Goal: Task Accomplishment & Management: Manage account settings

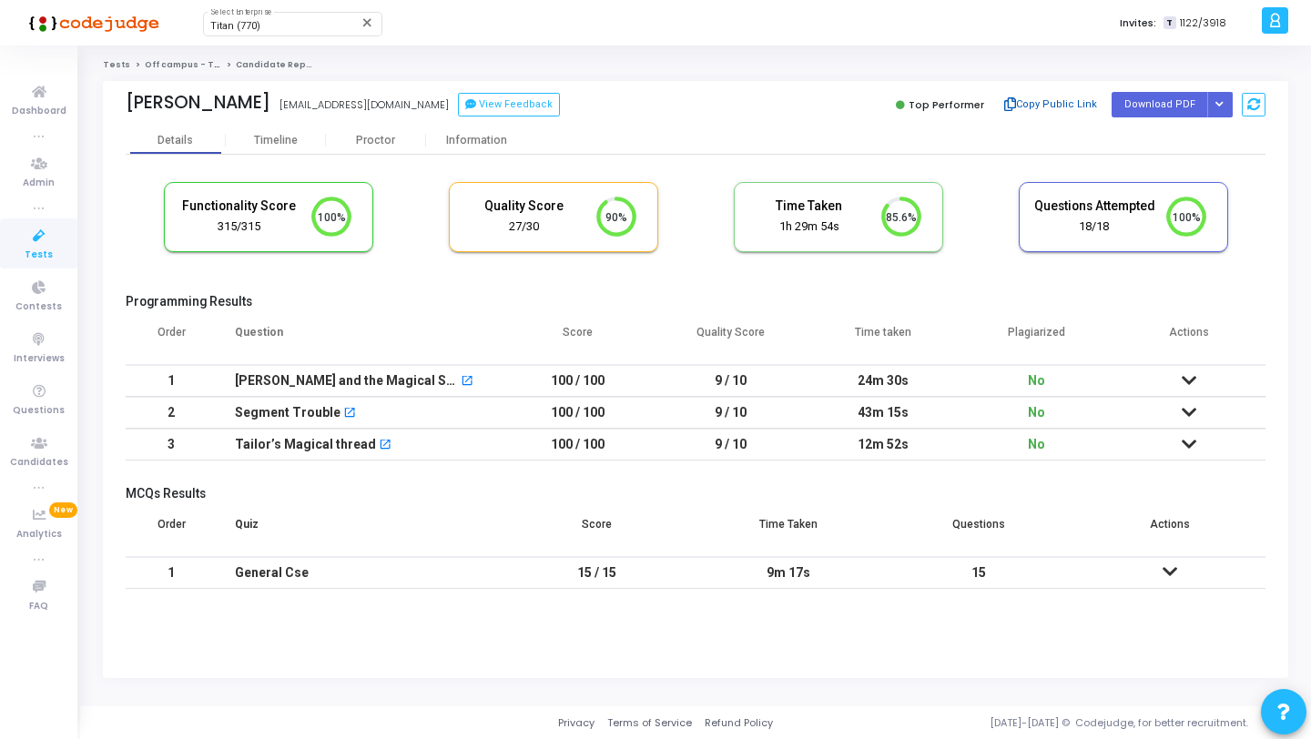
scroll to position [38, 46]
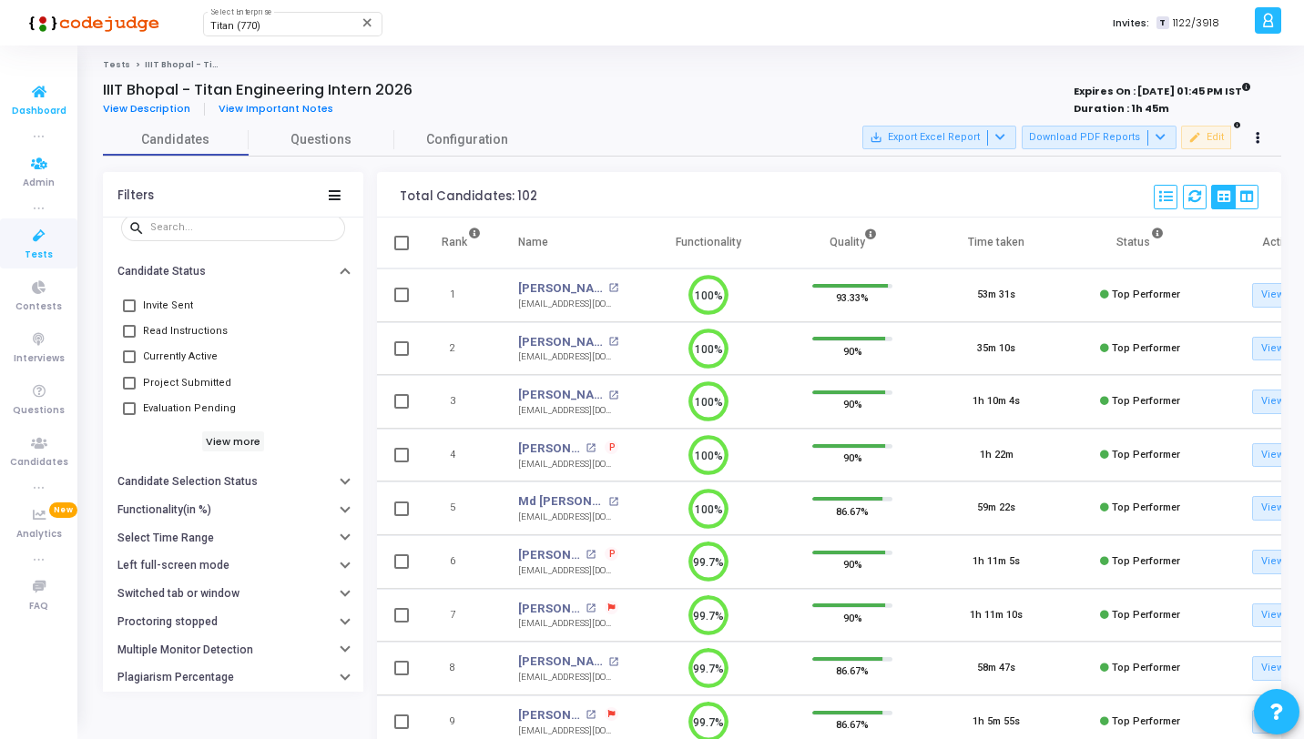
click at [25, 112] on span "Dashboard" at bounding box center [39, 111] width 55 height 15
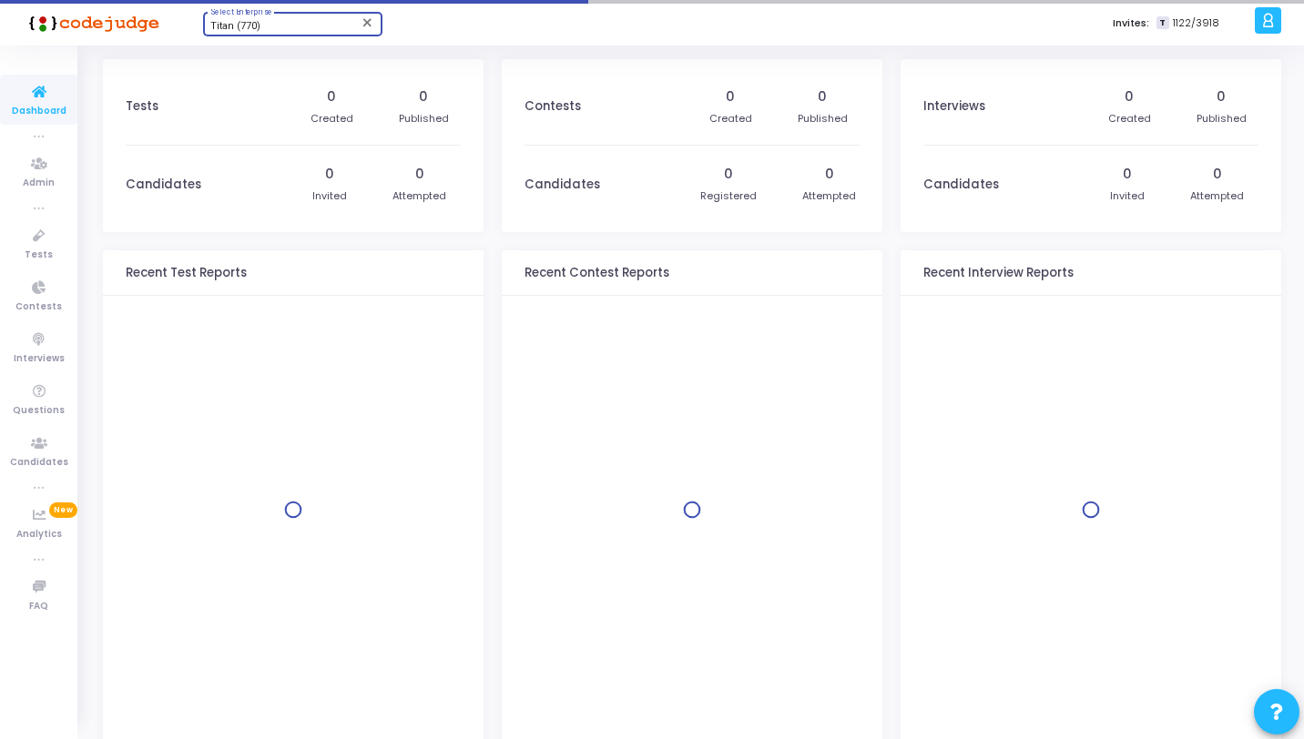
click at [255, 26] on span "Titan (770)" at bounding box center [235, 26] width 50 height 12
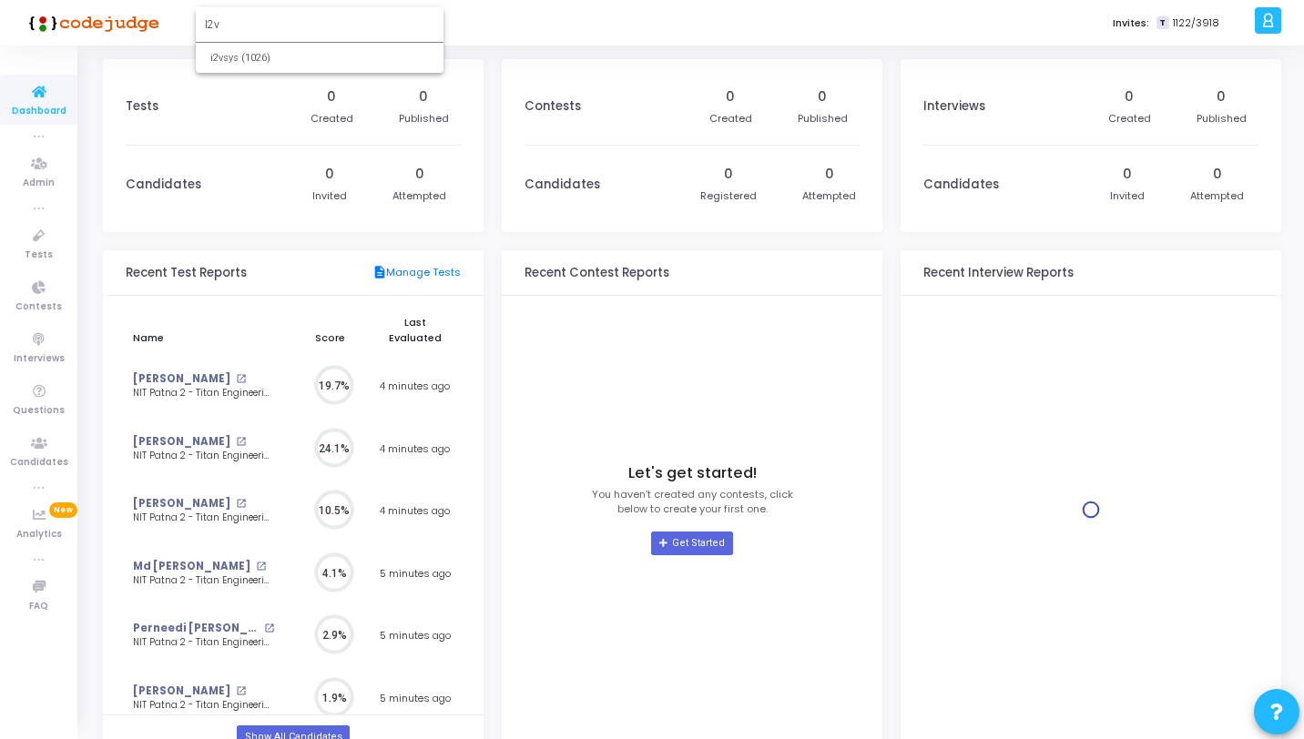
scroll to position [40, 19]
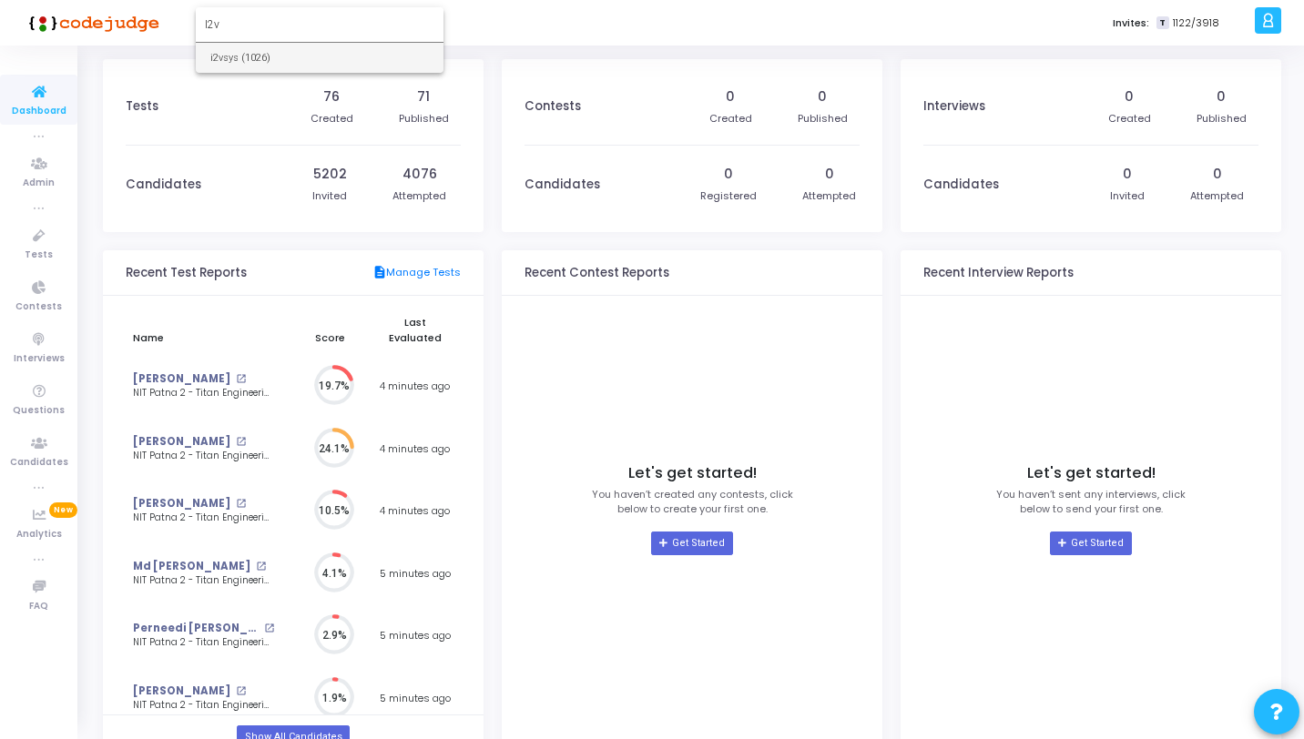
type input "I2v"
click at [249, 57] on span "i2vsys (1026)" at bounding box center [319, 58] width 219 height 30
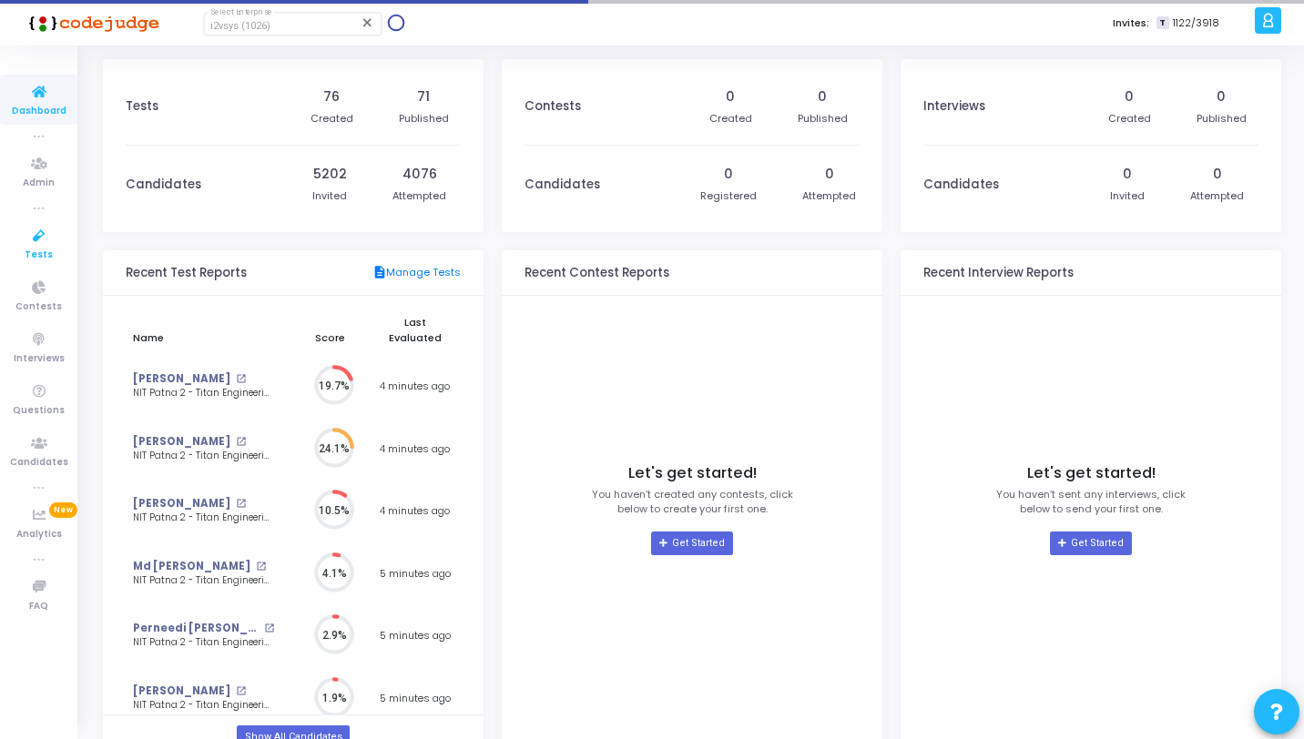
click at [28, 227] on icon at bounding box center [39, 236] width 38 height 23
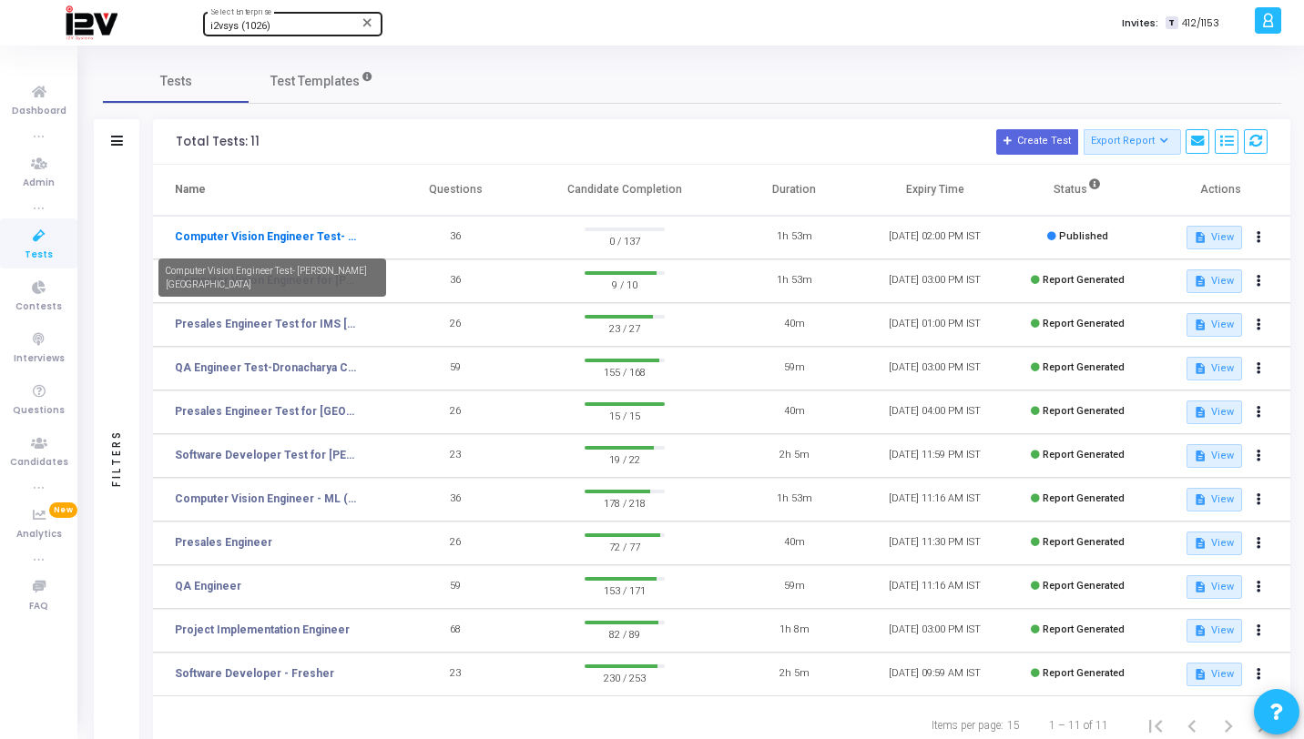
click at [294, 236] on link "Computer Vision Engineer Test- [PERSON_NAME][GEOGRAPHIC_DATA]" at bounding box center [266, 237] width 182 height 16
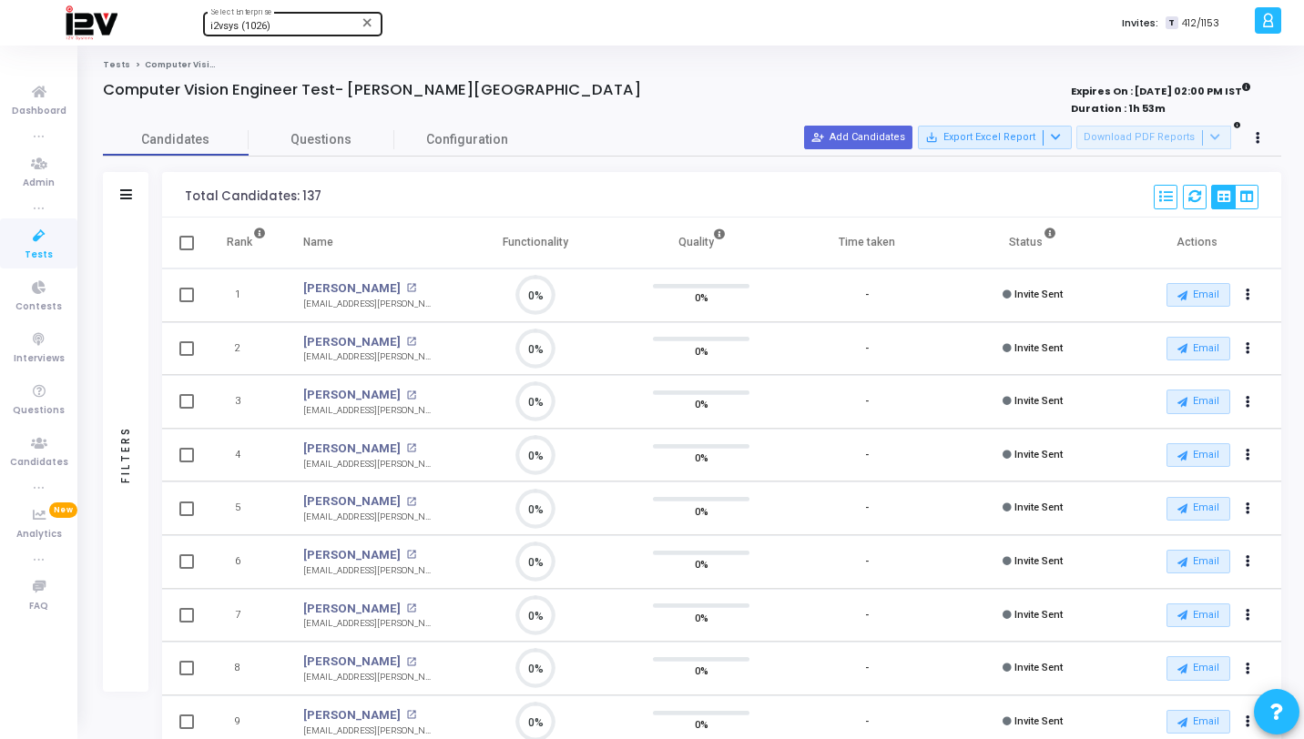
scroll to position [38, 46]
click at [1261, 27] on icon at bounding box center [1268, 20] width 14 height 21
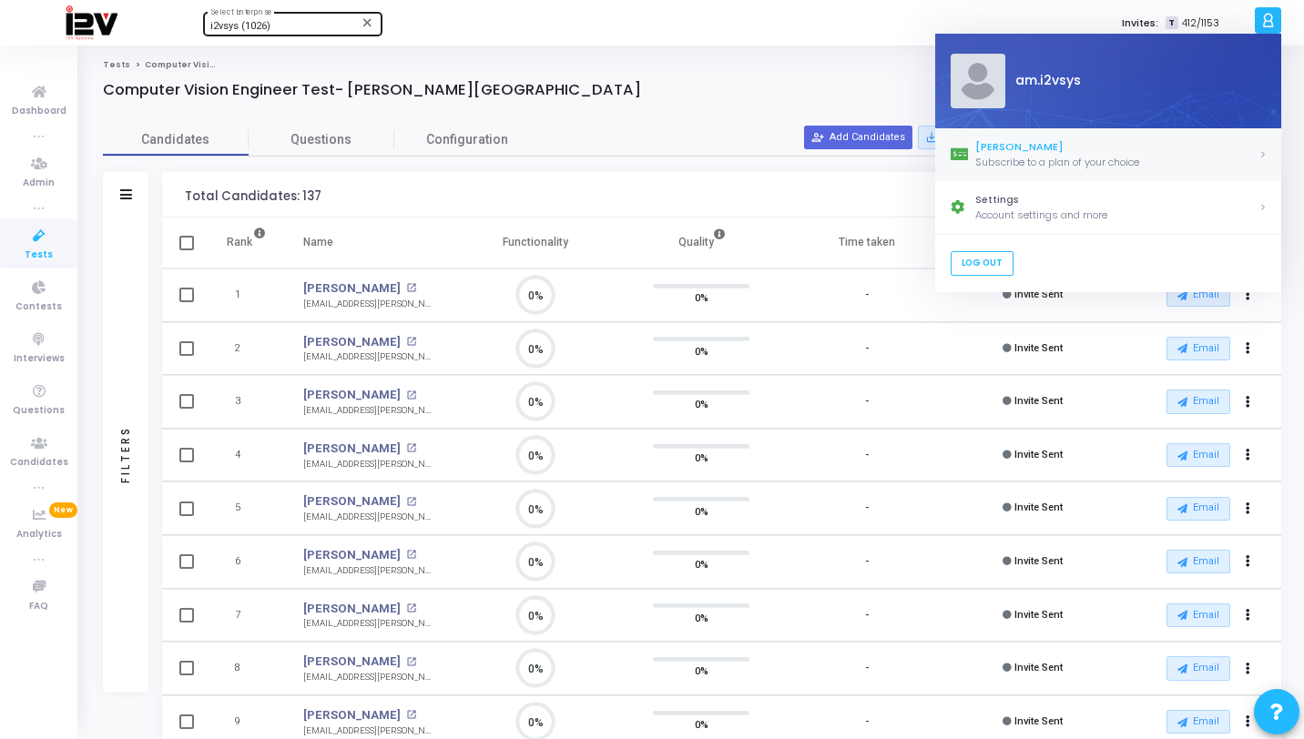
click at [1107, 166] on div "Subscribe to a plan of your choice" at bounding box center [1116, 162] width 283 height 15
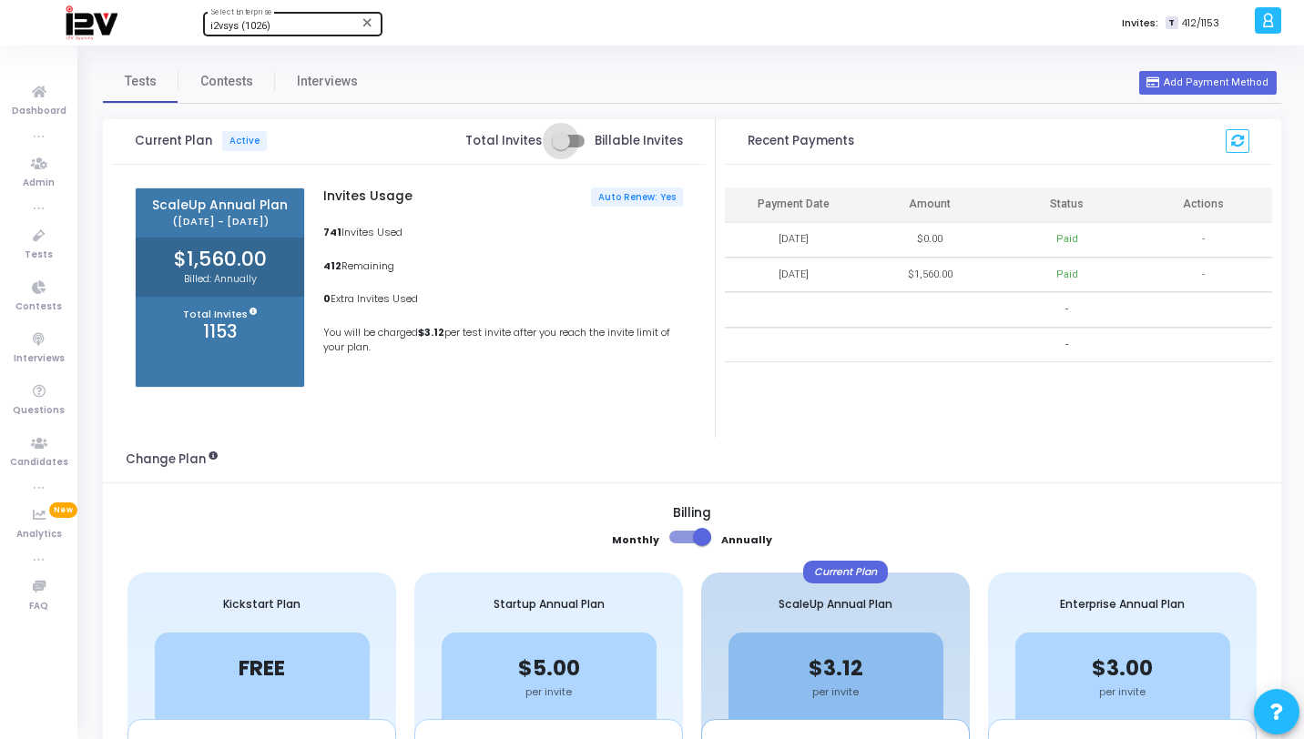
click at [580, 141] on span at bounding box center [568, 141] width 33 height 13
click at [561, 148] on input "checkbox" at bounding box center [560, 148] width 1 height 1
click at [571, 138] on span at bounding box center [575, 141] width 18 height 18
click at [561, 148] on input "checkbox" at bounding box center [560, 148] width 1 height 1
checkbox input "false"
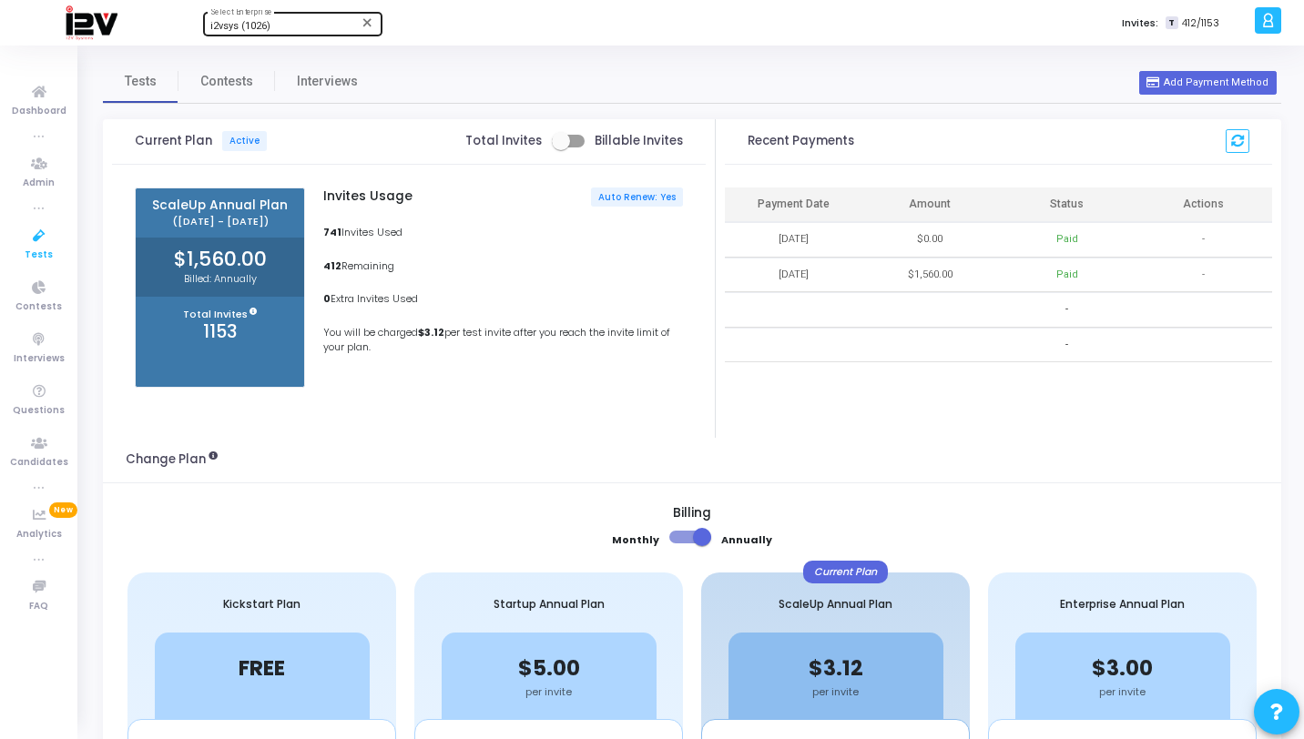
click at [47, 233] on icon at bounding box center [39, 236] width 38 height 23
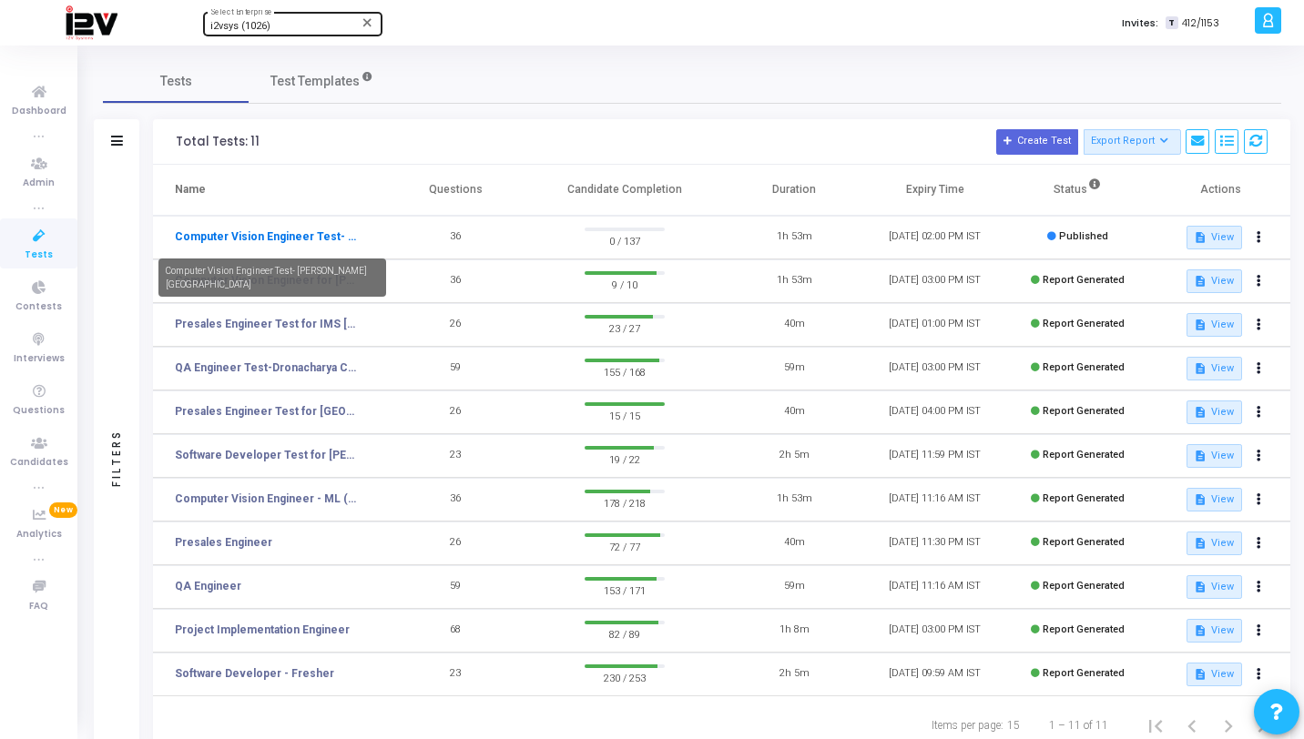
click at [316, 232] on link "Computer Vision Engineer Test- [PERSON_NAME][GEOGRAPHIC_DATA]" at bounding box center [266, 237] width 182 height 16
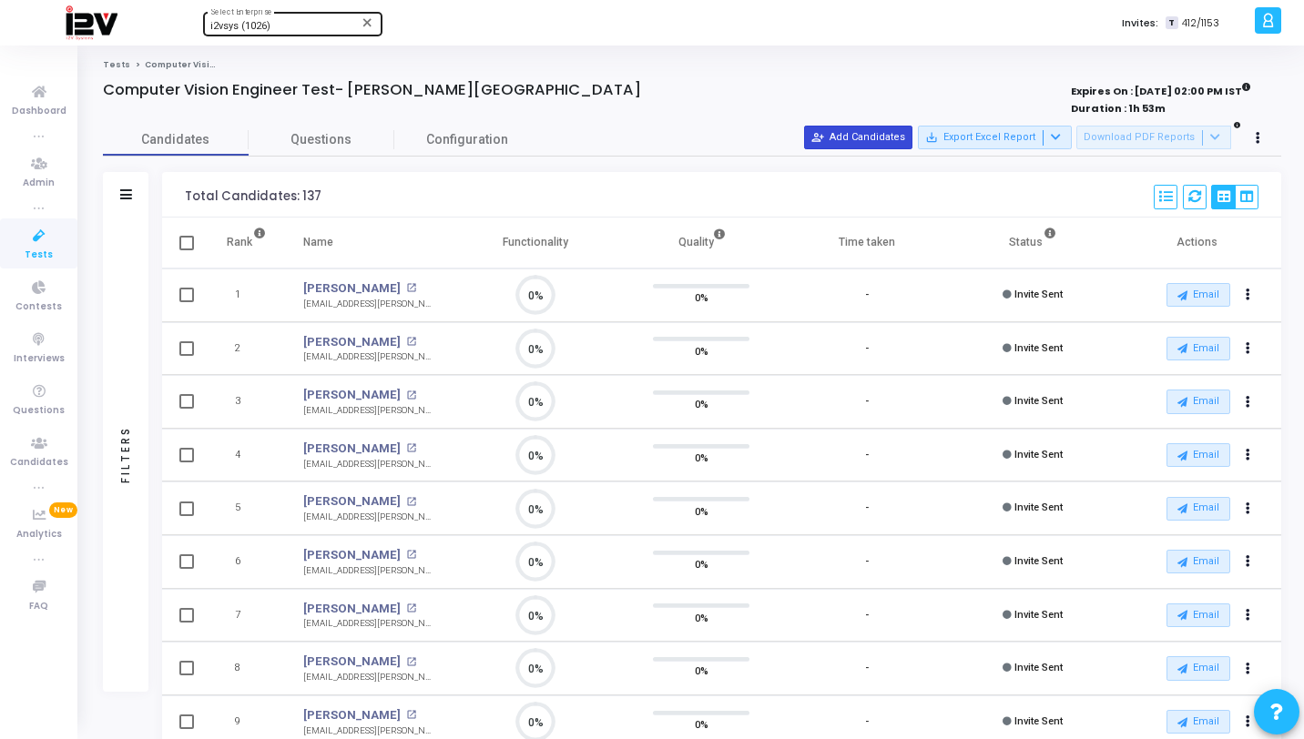
scroll to position [8, 8]
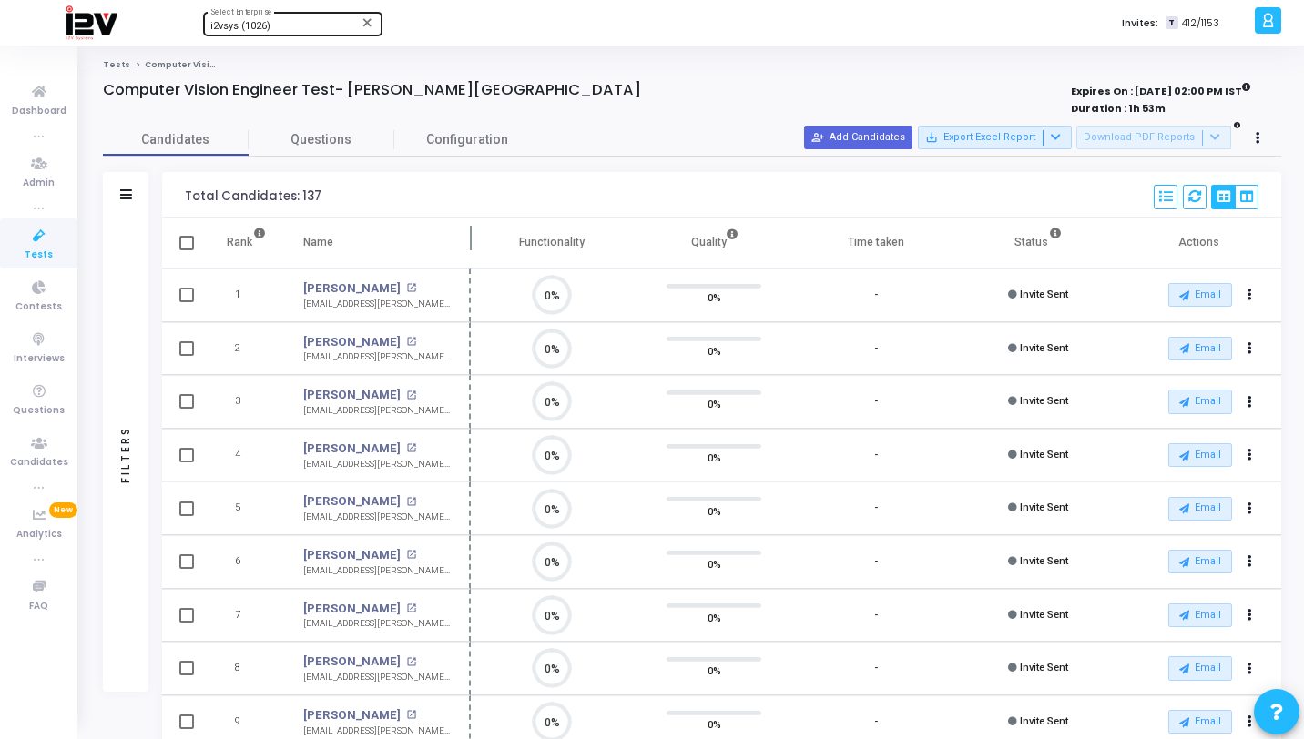
drag, startPoint x: 454, startPoint y: 236, endPoint x: 471, endPoint y: 242, distance: 18.4
click at [471, 242] on span at bounding box center [471, 243] width 18 height 50
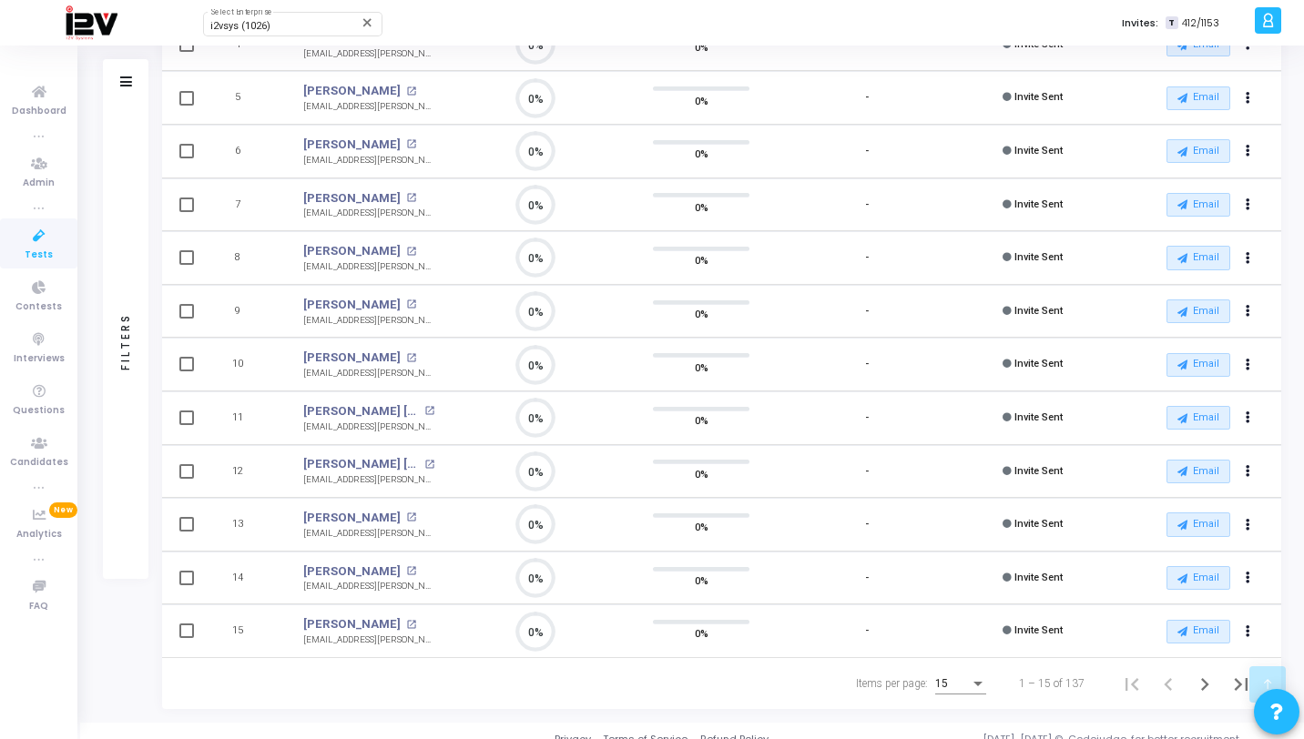
scroll to position [427, 0]
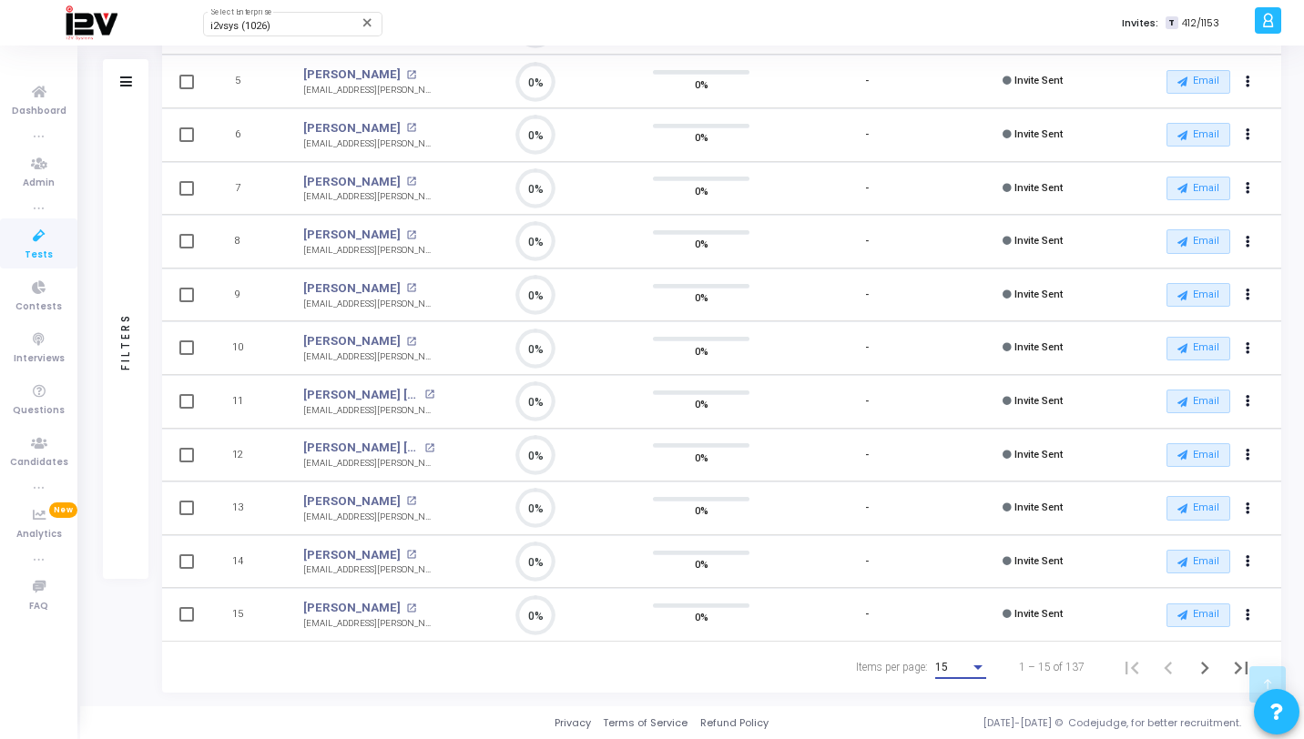
click at [955, 662] on div "15" at bounding box center [952, 668] width 35 height 13
click at [1236, 662] on div at bounding box center [652, 369] width 1304 height 739
click at [1235, 666] on icon "Last page" at bounding box center [1241, 668] width 25 height 25
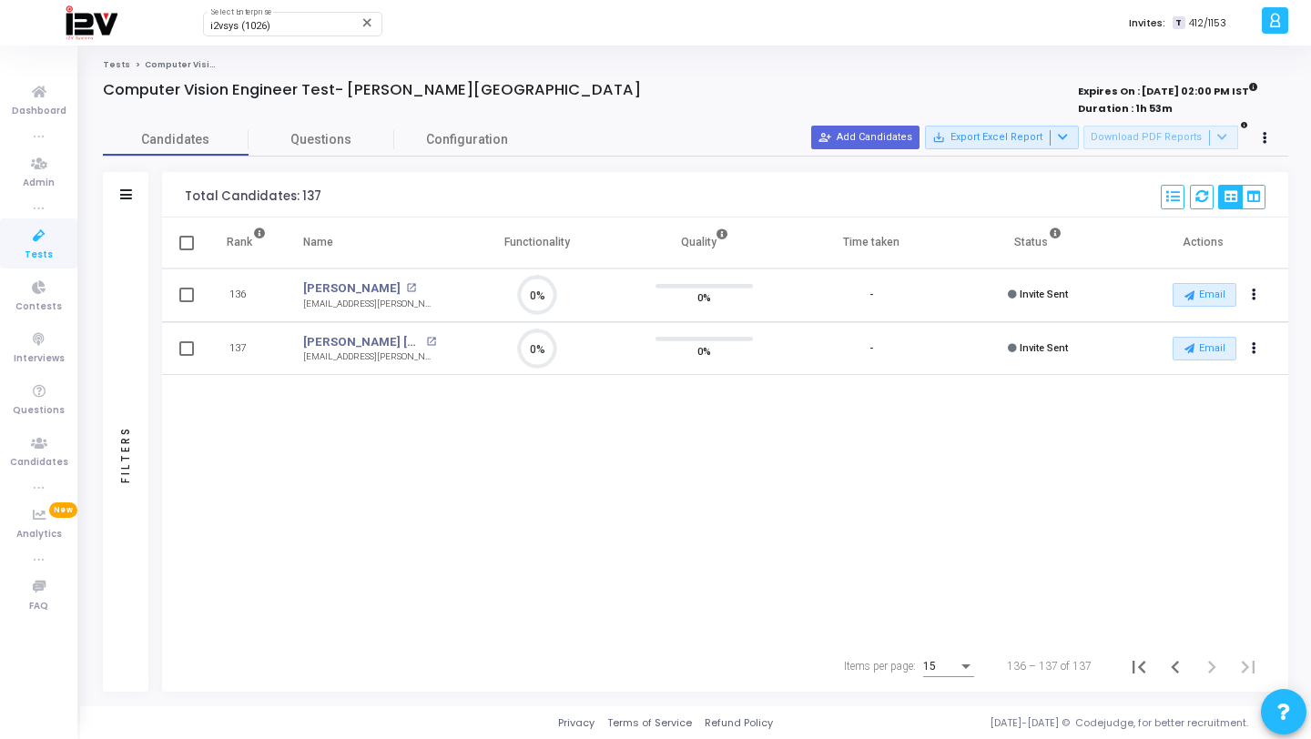
scroll to position [38, 46]
